Goal: Check status

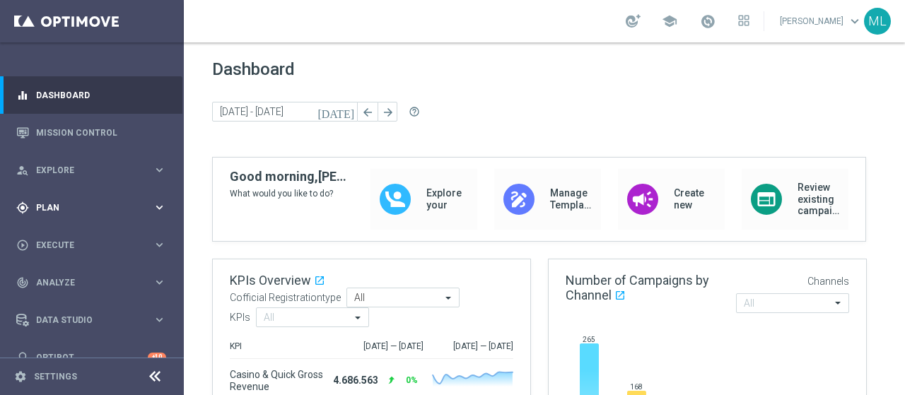
click at [59, 199] on div "gps_fixed Plan keyboard_arrow_right" at bounding box center [91, 207] width 182 height 37
click at [64, 241] on link "Target Groups" at bounding box center [92, 236] width 110 height 11
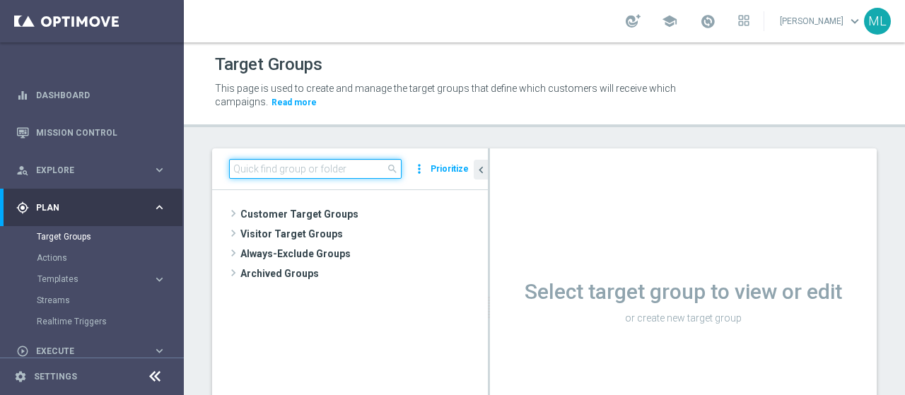
click at [257, 170] on input at bounding box center [315, 169] width 173 height 20
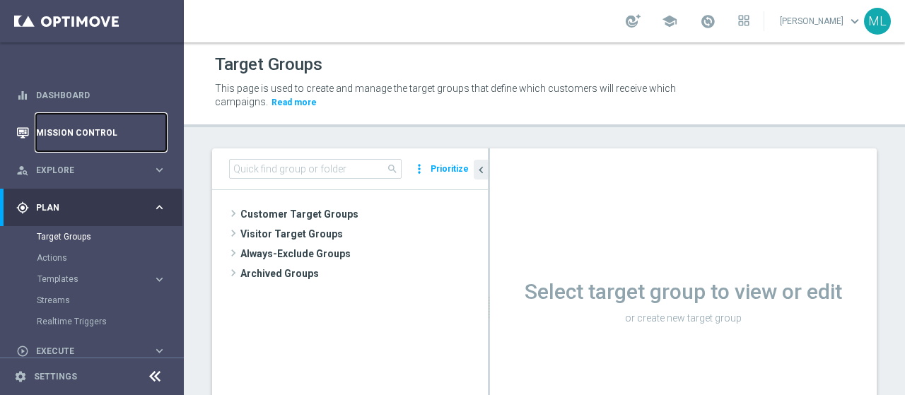
click at [71, 134] on link "Mission Control" at bounding box center [101, 132] width 130 height 37
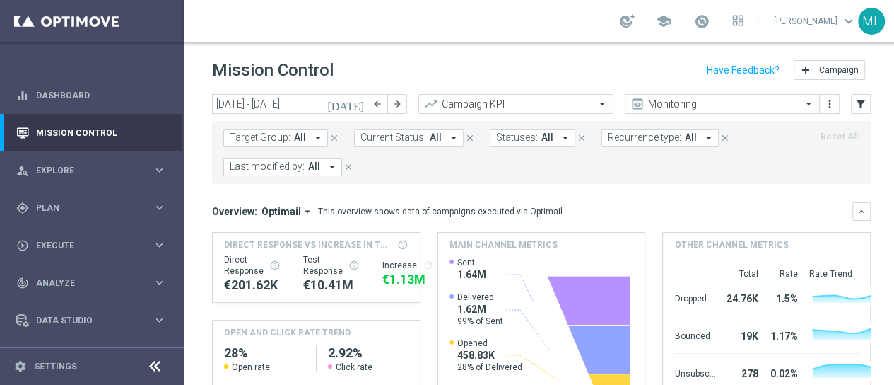
click at [356, 104] on icon "[DATE]" at bounding box center [346, 104] width 38 height 13
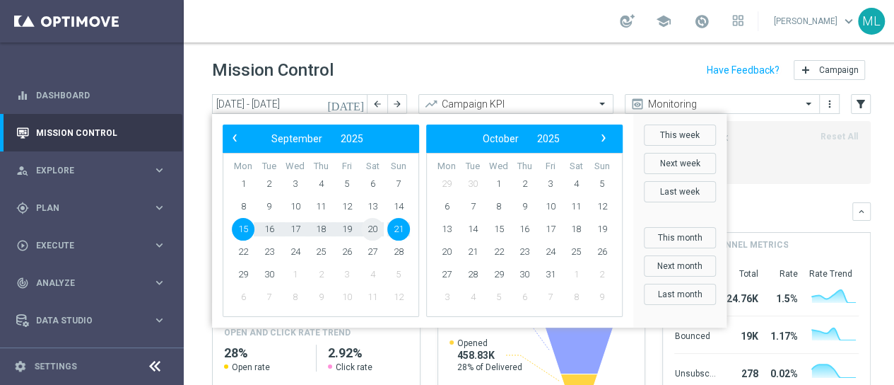
click at [373, 233] on span "20" at bounding box center [372, 229] width 23 height 23
type input "[DATE] - [DATE]"
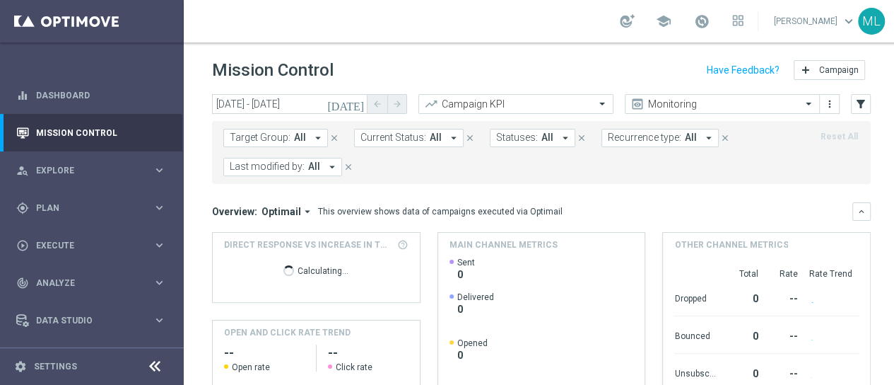
click at [330, 165] on icon "arrow_drop_down" at bounding box center [332, 166] width 13 height 13
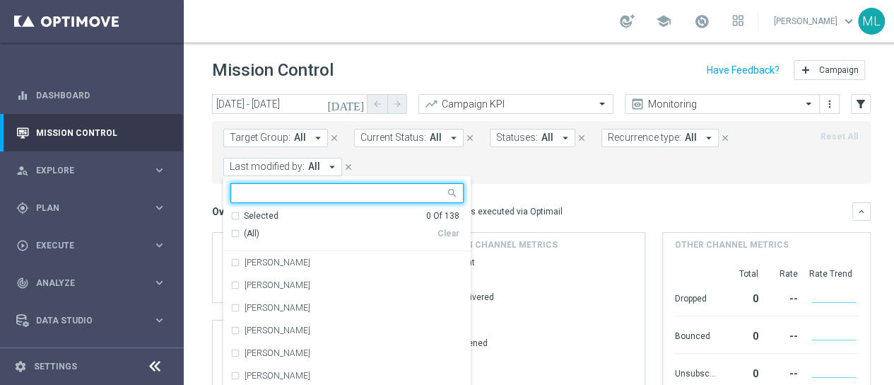
click at [322, 187] on input "text" at bounding box center [341, 193] width 207 height 12
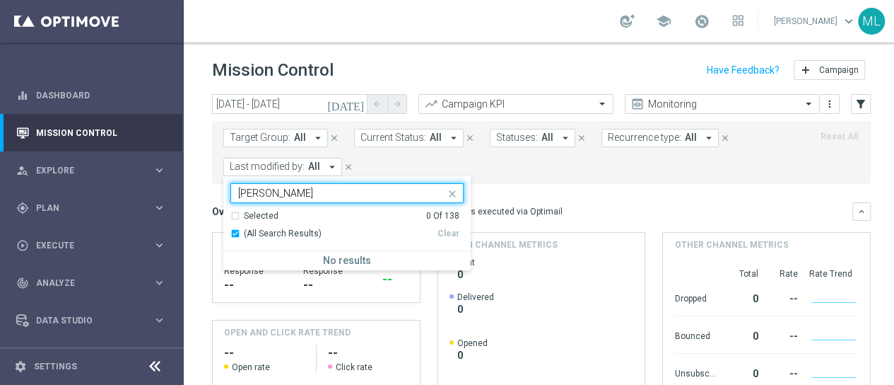
click at [249, 193] on input "deang" at bounding box center [341, 193] width 207 height 12
click at [235, 261] on div "Rossana De Angelis" at bounding box center [346, 262] width 233 height 23
type input "de ang"
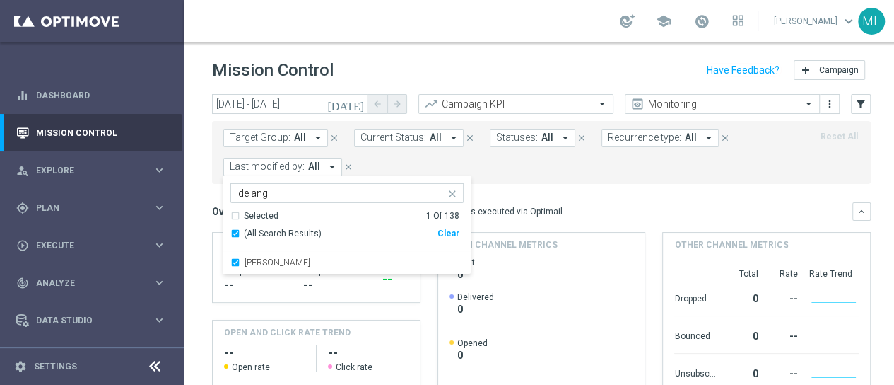
click at [502, 175] on form "Target Group: All arrow_drop_down close Current Status: All arrow_drop_down clo…" at bounding box center [509, 152] width 573 height 47
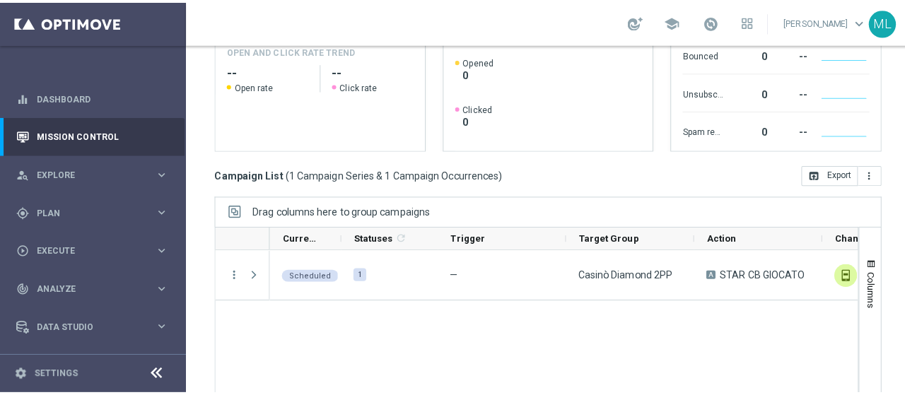
scroll to position [339, 0]
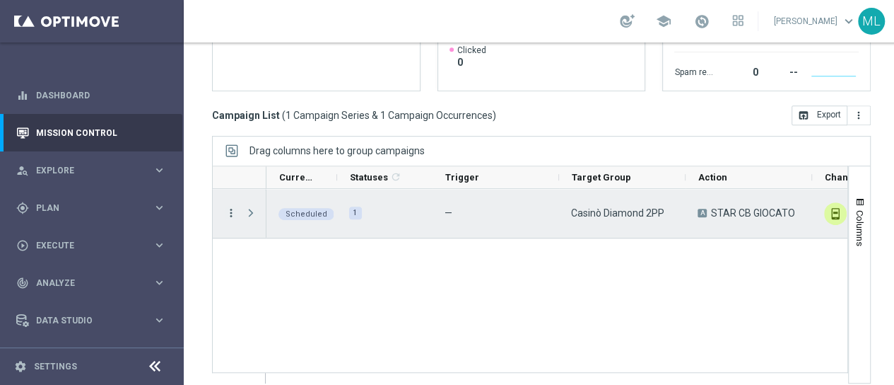
click at [232, 210] on icon "more_vert" at bounding box center [231, 212] width 13 height 13
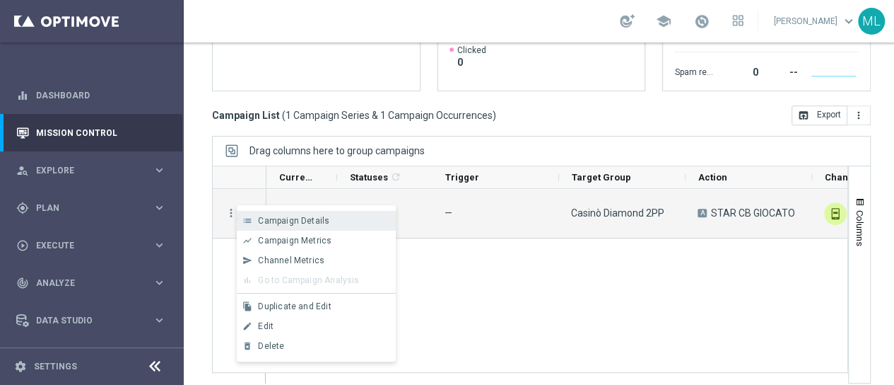
click at [290, 220] on span "Campaign Details" at bounding box center [293, 221] width 71 height 10
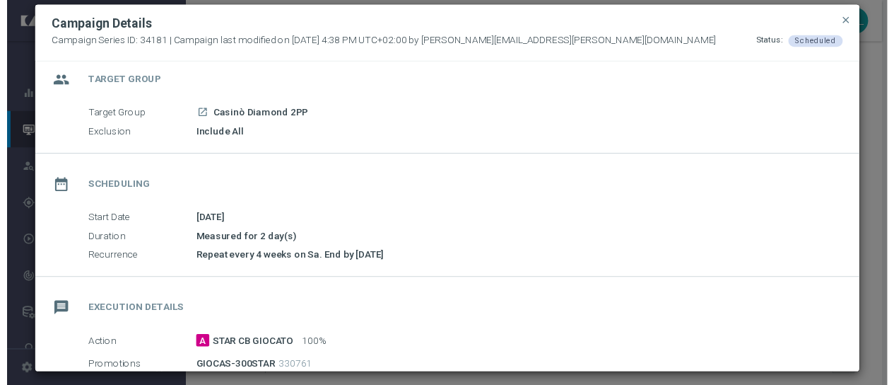
scroll to position [0, 0]
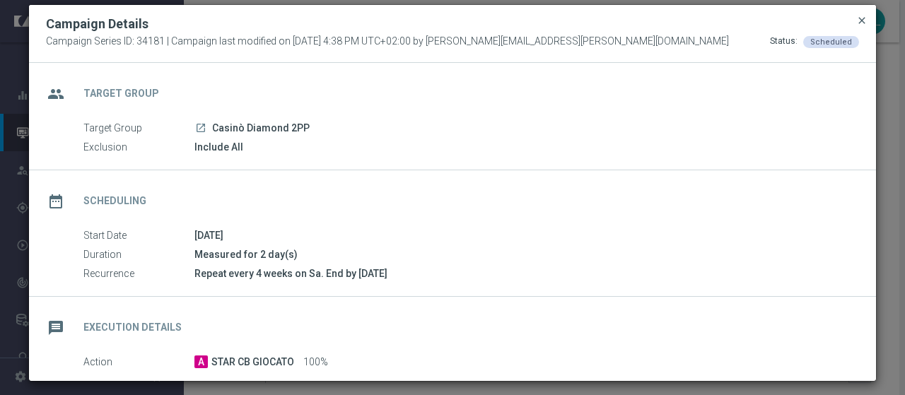
click at [857, 19] on span "close" at bounding box center [861, 20] width 11 height 11
